Goal: Use online tool/utility: Utilize a website feature to perform a specific function

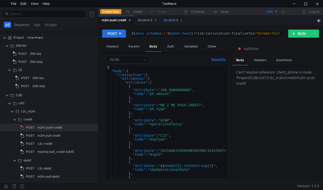
click at [182, 20] on icon at bounding box center [181, 20] width 3 height 3
click at [156, 21] on icon at bounding box center [155, 20] width 3 height 3
click at [291, 33] on button "RUN" at bounding box center [299, 34] width 22 height 8
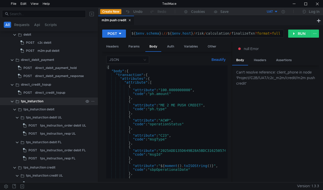
scroll to position [151, 0]
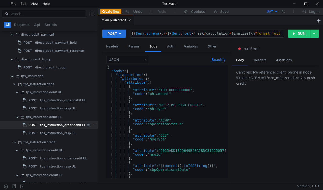
click at [40, 124] on div "tps_instruction_order debit FL" at bounding box center [63, 125] width 46 height 8
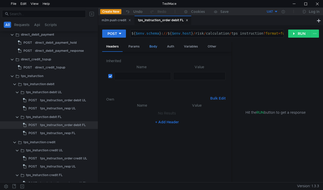
click at [152, 44] on div "Body" at bounding box center [153, 46] width 16 height 9
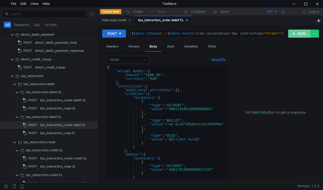
click at [292, 35] on button "RUN" at bounding box center [299, 34] width 22 height 8
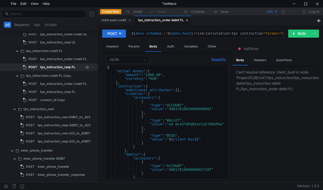
scroll to position [277, 0]
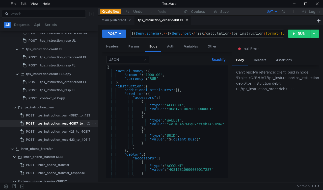
click at [38, 121] on div "tps_instruction_resp 40817_to_423" at bounding box center [64, 124] width 53 height 8
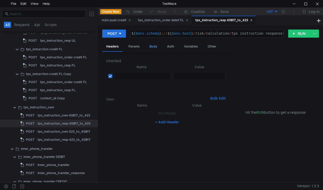
click at [150, 47] on div "Body" at bounding box center [153, 46] width 16 height 9
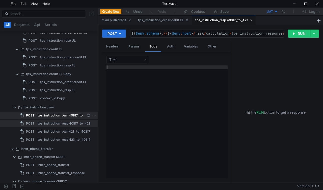
click at [34, 117] on span "POST" at bounding box center [30, 115] width 9 height 8
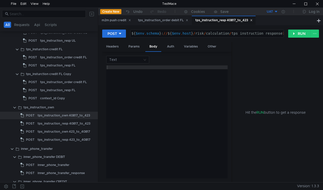
click at [252, 20] on icon at bounding box center [251, 20] width 3 height 3
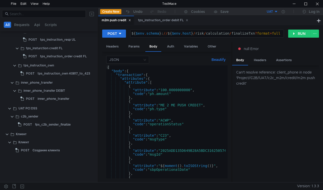
scroll to position [18, 0]
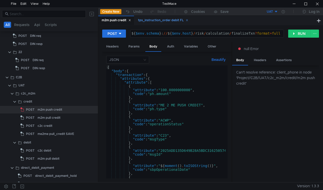
click at [188, 21] on icon at bounding box center [187, 20] width 3 height 3
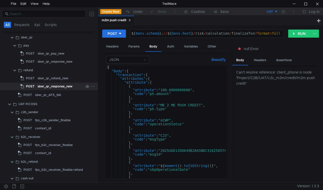
scroll to position [472, 0]
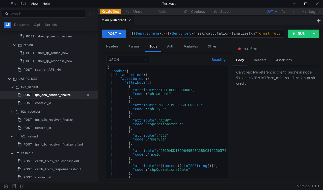
click at [39, 95] on div "fps_c2b_sender_finalize" at bounding box center [53, 95] width 36 height 8
click at [40, 95] on div "fps_c2b_sender_finalize" at bounding box center [53, 95] width 36 height 8
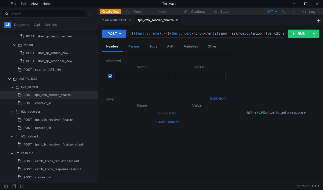
click at [131, 48] on div "Params" at bounding box center [133, 46] width 19 height 9
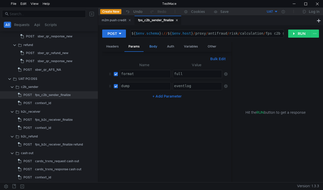
click at [151, 44] on div "Body" at bounding box center [153, 46] width 16 height 9
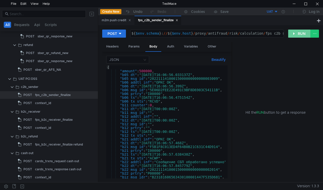
click at [300, 32] on button "RUN" at bounding box center [299, 34] width 22 height 8
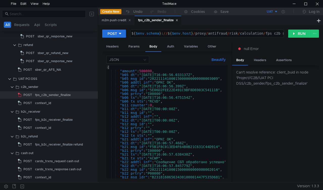
click at [275, 12] on button "UAT" at bounding box center [260, 12] width 35 height 8
click at [258, 31] on li "UAT" at bounding box center [260, 30] width 35 height 8
click at [276, 12] on button "UAT" at bounding box center [260, 12] width 35 height 8
click at [255, 31] on li "UAT" at bounding box center [260, 30] width 35 height 8
click at [284, 10] on icon at bounding box center [282, 11] width 3 height 3
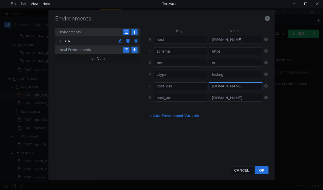
scroll to position [0, 53]
drag, startPoint x: 211, startPoint y: 84, endPoint x: 272, endPoint y: 81, distance: 61.6
click at [272, 81] on div "Environments Environments UAT Local Environments No Data Key Value host [DOMAIN…" at bounding box center [161, 95] width 226 height 171
click at [282, 127] on div "Environments Environments UAT Local Environments No Data Key Value host [DOMAIN…" at bounding box center [161, 95] width 323 height 190
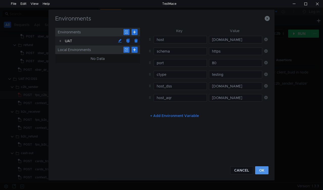
click at [259, 174] on button "OK" at bounding box center [261, 170] width 13 height 8
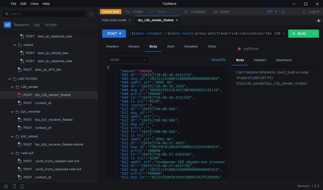
click at [260, 169] on div "Can't resolve reference: client_buid in node 'Project/С2B/UAT PCI DSS/c2b_sende…" at bounding box center [275, 123] width 87 height 117
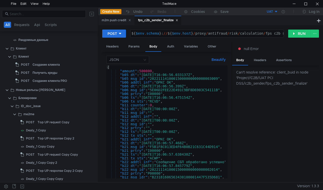
scroll to position [774, 0]
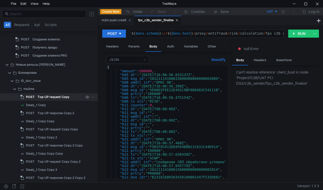
click at [41, 97] on div "Top UP request Copy" at bounding box center [54, 97] width 32 height 8
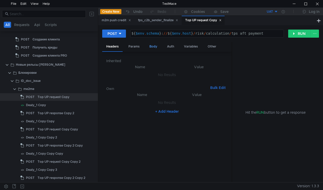
click at [157, 46] on div "Body" at bounding box center [153, 46] width 16 height 9
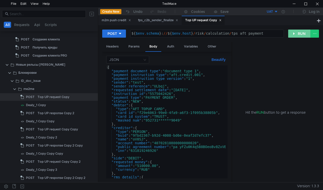
click at [300, 31] on button "RUN" at bounding box center [299, 34] width 22 height 8
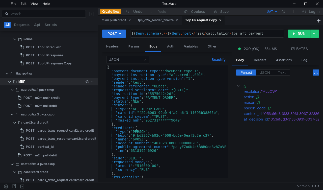
scroll to position [976, 0]
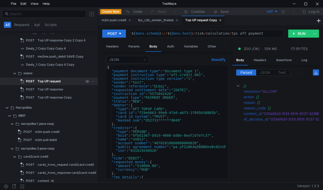
click at [61, 80] on div "Top UP request" at bounding box center [61, 81] width 46 height 8
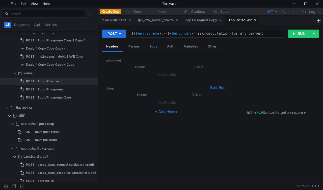
click at [151, 46] on div "Body" at bounding box center [153, 46] width 16 height 9
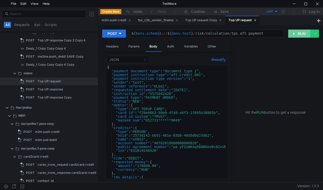
click at [291, 33] on button "RUN" at bounding box center [299, 34] width 22 height 8
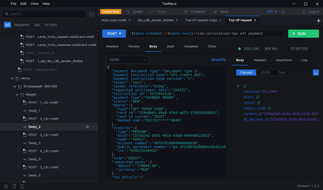
scroll to position [1178, 0]
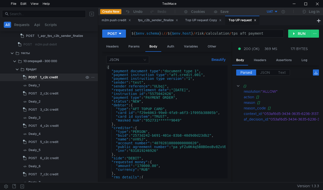
click at [36, 77] on span "POST" at bounding box center [32, 77] width 9 height 8
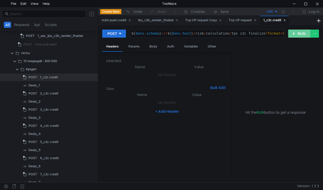
click at [297, 31] on button "RUN" at bounding box center [299, 34] width 22 height 8
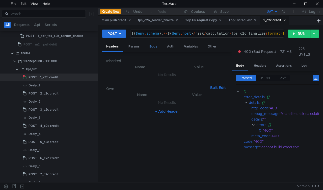
click at [152, 47] on div "Body" at bounding box center [153, 46] width 16 height 9
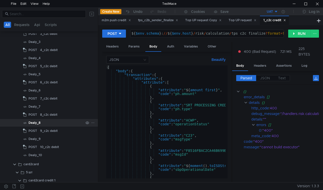
scroll to position [1430, 0]
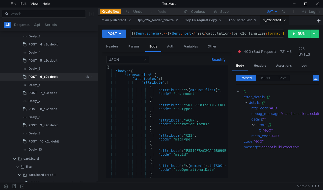
click at [46, 77] on div "6_c2c debit" at bounding box center [49, 77] width 18 height 8
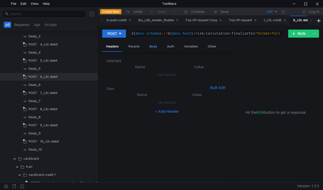
click at [156, 46] on div "Body" at bounding box center [153, 46] width 16 height 9
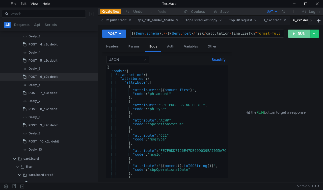
click at [295, 34] on button "RUN" at bounding box center [299, 34] width 22 height 8
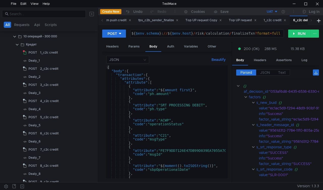
scroll to position [1153, 0]
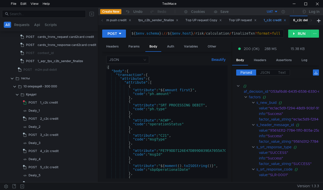
click at [289, 20] on div "1_c2c credit" at bounding box center [274, 20] width 29 height 9
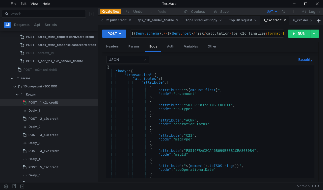
click at [286, 20] on icon at bounding box center [284, 20] width 3 height 3
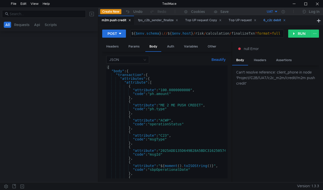
scroll to position [18, 0]
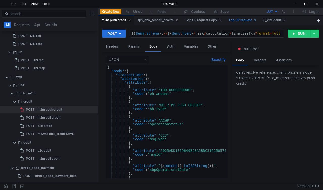
click at [256, 20] on icon at bounding box center [255, 20] width 3 height 3
click at [251, 21] on icon at bounding box center [249, 20] width 3 height 3
click at [221, 21] on div "Top UP request Copy" at bounding box center [203, 20] width 36 height 5
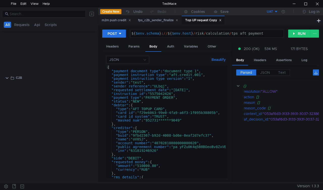
scroll to position [761, 0]
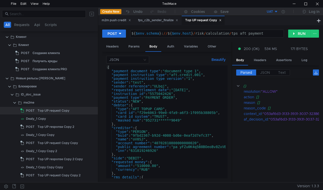
click at [221, 20] on icon at bounding box center [220, 20] width 3 height 3
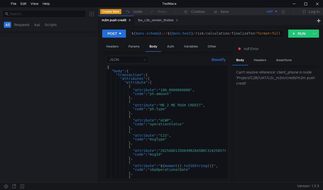
scroll to position [18, 0]
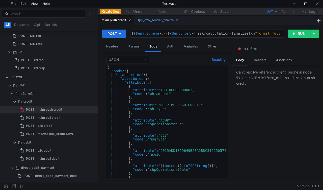
click at [178, 21] on icon at bounding box center [177, 20] width 3 height 3
click at [132, 20] on div "m2m push credit" at bounding box center [116, 21] width 36 height 10
click at [131, 21] on icon at bounding box center [129, 20] width 3 height 3
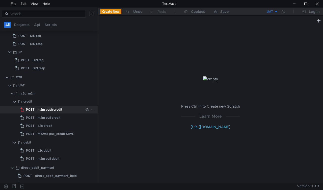
click at [57, 110] on div "m2m push credit" at bounding box center [50, 110] width 25 height 8
click at [58, 108] on div "m2m push credit" at bounding box center [50, 110] width 25 height 8
click at [36, 108] on app-tree-icon "POST" at bounding box center [28, 110] width 17 height 8
click at [48, 109] on div "m2m push credit" at bounding box center [50, 110] width 25 height 8
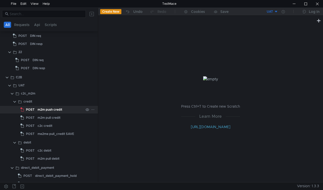
click at [48, 109] on div "m2m push credit" at bounding box center [50, 110] width 25 height 8
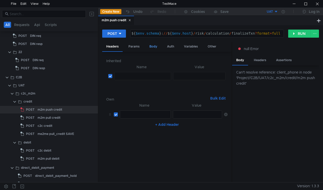
click at [150, 43] on div "Body" at bounding box center [153, 46] width 16 height 9
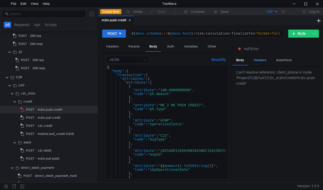
click at [264, 60] on div "Headers" at bounding box center [260, 59] width 20 height 9
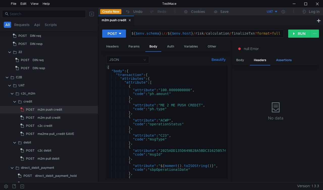
click at [286, 56] on div "Assertions" at bounding box center [284, 59] width 24 height 9
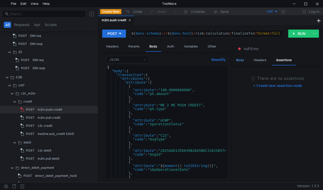
click at [243, 57] on div "Body" at bounding box center [240, 59] width 16 height 9
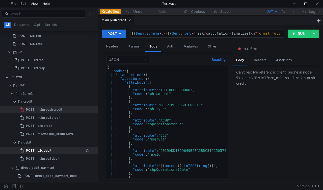
click at [43, 148] on div "c2c debit" at bounding box center [45, 151] width 14 height 8
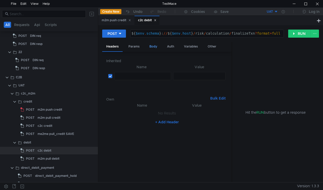
click at [149, 45] on div "Body" at bounding box center [153, 46] width 16 height 9
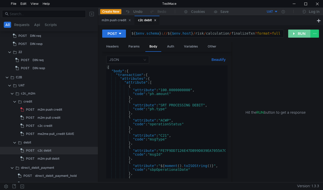
click at [293, 32] on button "RUN" at bounding box center [299, 34] width 22 height 8
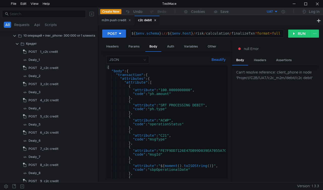
scroll to position [2876, 0]
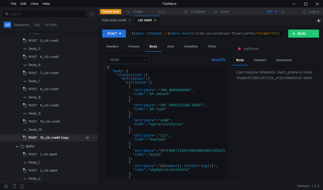
click at [45, 138] on div "10_c2c credit Copy" at bounding box center [54, 138] width 28 height 8
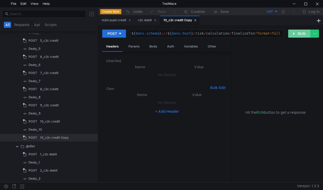
click at [294, 34] on button "RUN" at bounding box center [299, 34] width 22 height 8
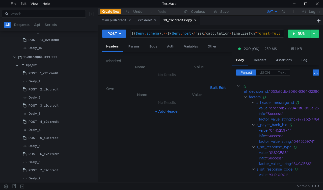
scroll to position [3683, 0]
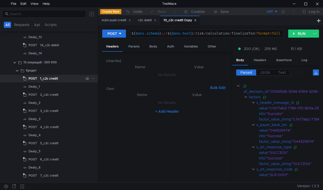
click at [41, 78] on div "1_c2c credit" at bounding box center [49, 79] width 18 height 8
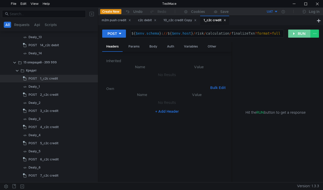
click at [293, 33] on button "RUN" at bounding box center [299, 34] width 22 height 8
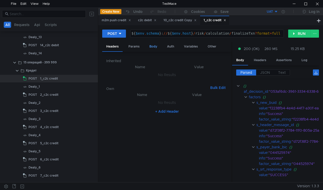
click at [151, 44] on div "Body" at bounding box center [153, 46] width 16 height 9
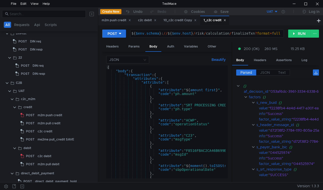
scroll to position [0, 0]
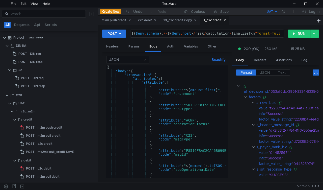
click at [226, 20] on icon at bounding box center [224, 20] width 3 height 3
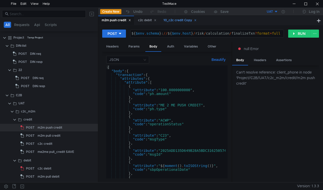
click at [196, 20] on icon at bounding box center [195, 20] width 3 height 3
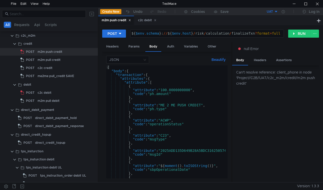
scroll to position [25, 0]
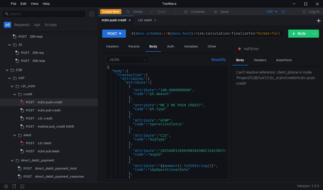
click at [282, 13] on div at bounding box center [283, 12] width 10 height 8
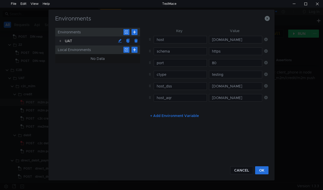
click at [292, 117] on div "Environments Environments UAT Local Environments No Data Key Value host [DOMAIN…" at bounding box center [161, 95] width 323 height 190
click at [268, 20] on icon "button" at bounding box center [267, 18] width 5 height 5
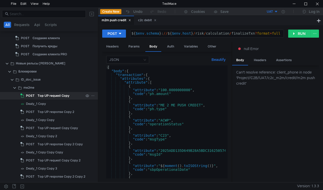
scroll to position [782, 0]
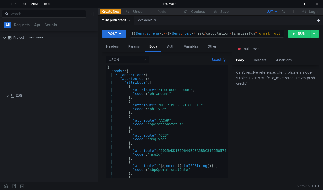
scroll to position [757, 0]
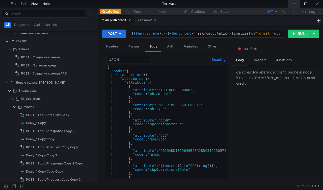
click at [296, 3] on div at bounding box center [294, 4] width 12 height 8
click at [294, 3] on div at bounding box center [294, 4] width 12 height 8
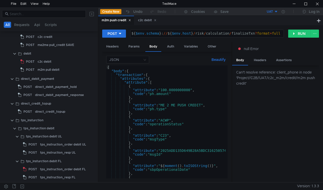
scroll to position [0, 0]
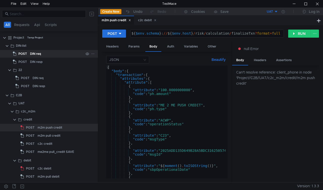
click at [27, 54] on div "POST" at bounding box center [21, 54] width 16 height 8
click at [39, 53] on div "DIN req" at bounding box center [35, 54] width 11 height 8
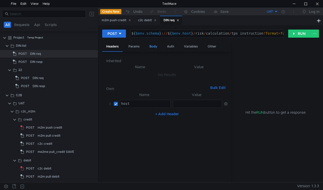
click at [151, 45] on div "Body" at bounding box center [153, 46] width 16 height 9
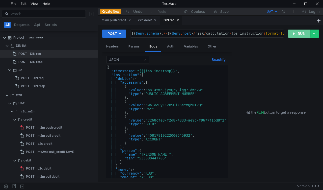
click at [291, 36] on button "RUN" at bounding box center [299, 34] width 22 height 8
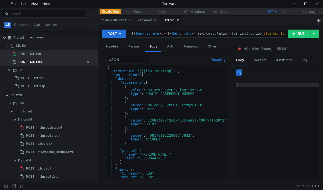
click at [31, 63] on div "DIN resp" at bounding box center [36, 62] width 13 height 8
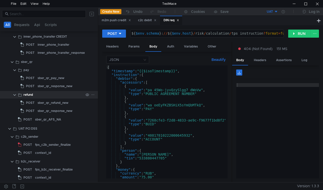
scroll to position [429, 0]
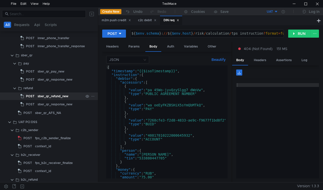
click at [44, 96] on div "sber_qr_refund_new" at bounding box center [53, 96] width 31 height 8
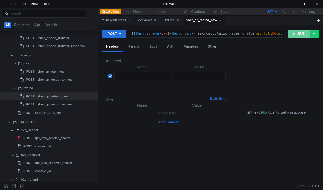
click at [294, 32] on button "RUN" at bounding box center [299, 34] width 22 height 8
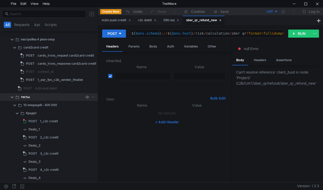
scroll to position [1135, 0]
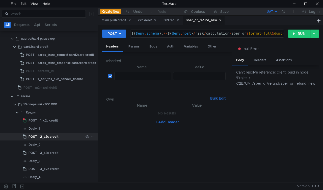
click at [36, 138] on span "POST" at bounding box center [32, 137] width 9 height 8
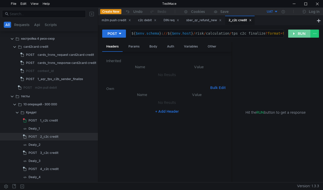
click at [296, 32] on button "RUN" at bounding box center [299, 34] width 22 height 8
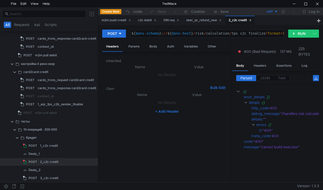
scroll to position [1084, 0]
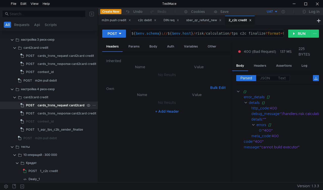
click at [40, 106] on div "cards_trxns_request card2card credit" at bounding box center [66, 105] width 56 height 8
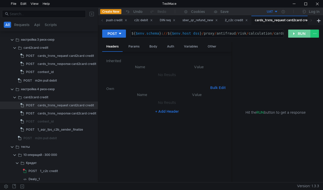
click at [289, 34] on button "RUN" at bounding box center [299, 34] width 22 height 8
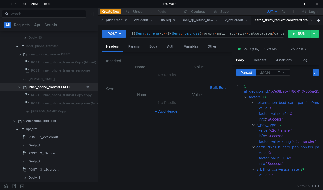
scroll to position [2320, 0]
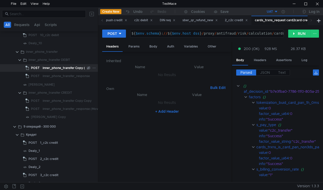
click at [45, 68] on div "inner_phone_transfer Copy (Moved)" at bounding box center [70, 68] width 54 height 8
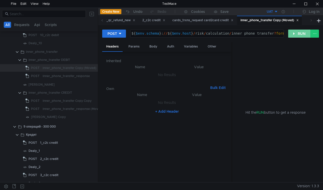
click at [296, 33] on button "RUN" at bounding box center [299, 34] width 22 height 8
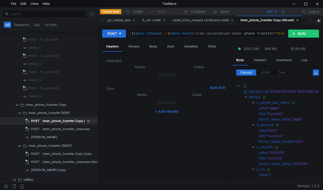
scroll to position [5447, 0]
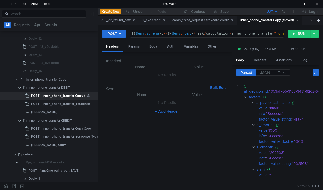
click at [58, 99] on div "inner_phone_transfer Copy (Moved)1" at bounding box center [70, 96] width 55 height 8
click at [57, 96] on div "inner_phone_transfer Copy (Moved)1" at bounding box center [70, 96] width 55 height 8
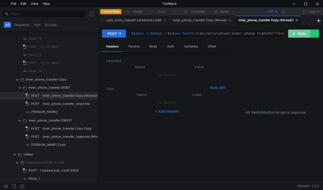
click at [292, 32] on button "RUN" at bounding box center [299, 34] width 22 height 8
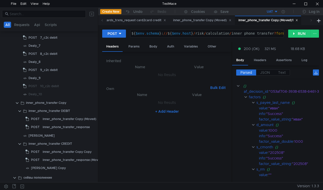
scroll to position [6052, 0]
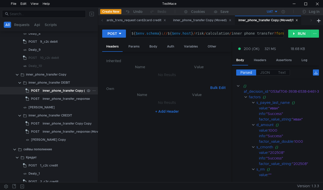
click at [56, 92] on div "inner_phone_transfer Copy (Moved)" at bounding box center [70, 91] width 54 height 8
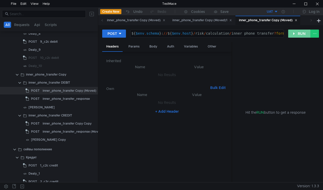
click at [292, 34] on button "RUN" at bounding box center [299, 34] width 22 height 8
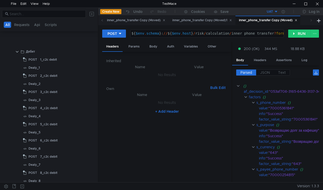
scroll to position [7439, 0]
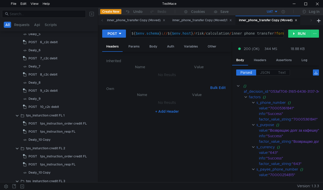
click at [297, 20] on icon at bounding box center [296, 20] width 2 height 2
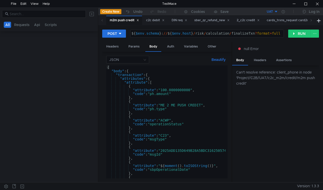
scroll to position [18, 0]
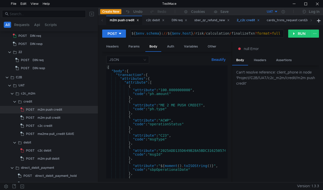
click at [259, 20] on div "2_c2c credit" at bounding box center [248, 20] width 23 height 5
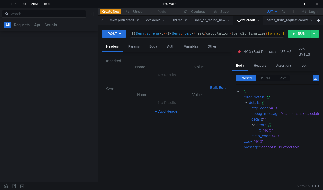
scroll to position [1162, 0]
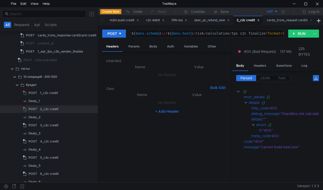
click at [259, 21] on icon at bounding box center [258, 20] width 3 height 3
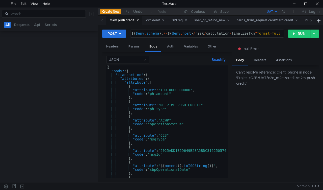
scroll to position [18, 0]
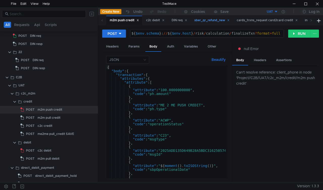
click at [229, 20] on icon at bounding box center [228, 20] width 3 height 3
click at [255, 20] on icon at bounding box center [254, 20] width 3 height 3
click at [252, 20] on icon at bounding box center [251, 20] width 3 height 3
click at [245, 20] on icon at bounding box center [244, 20] width 2 height 2
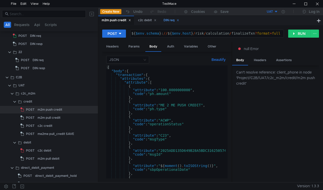
click at [179, 20] on icon at bounding box center [178, 20] width 2 height 2
click at [156, 19] on div "c2c debit" at bounding box center [147, 20] width 18 height 5
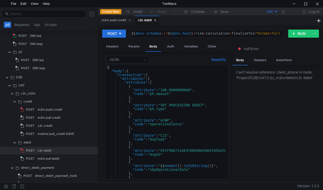
click at [156, 20] on icon at bounding box center [155, 20] width 3 height 3
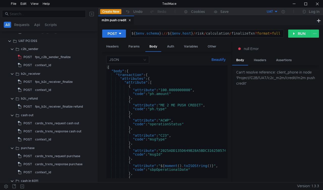
scroll to position [479, 0]
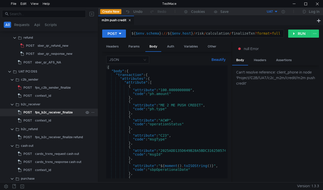
click at [41, 113] on div "fps_b2c_receiver_finalize" at bounding box center [54, 112] width 38 height 8
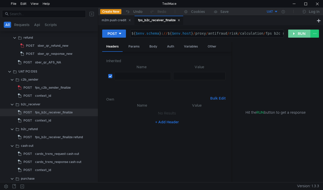
click at [294, 32] on button "RUN" at bounding box center [299, 34] width 22 height 8
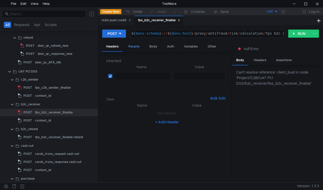
click at [136, 46] on div "Params" at bounding box center [133, 46] width 19 height 9
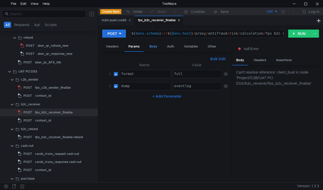
click at [152, 46] on div "Body" at bounding box center [153, 46] width 16 height 9
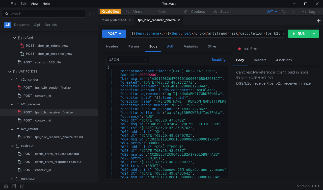
click at [167, 47] on div "Auth" at bounding box center [170, 46] width 15 height 9
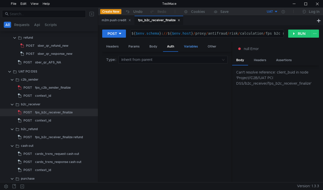
click at [192, 44] on div "Variables" at bounding box center [191, 46] width 22 height 9
click at [214, 43] on div "Other" at bounding box center [212, 46] width 17 height 9
click at [109, 48] on div "Headers" at bounding box center [112, 46] width 20 height 9
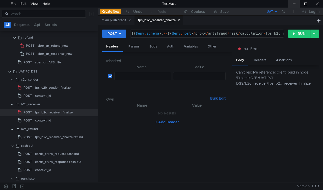
click at [293, 3] on div at bounding box center [294, 4] width 12 height 8
